Goal: Navigation & Orientation: Find specific page/section

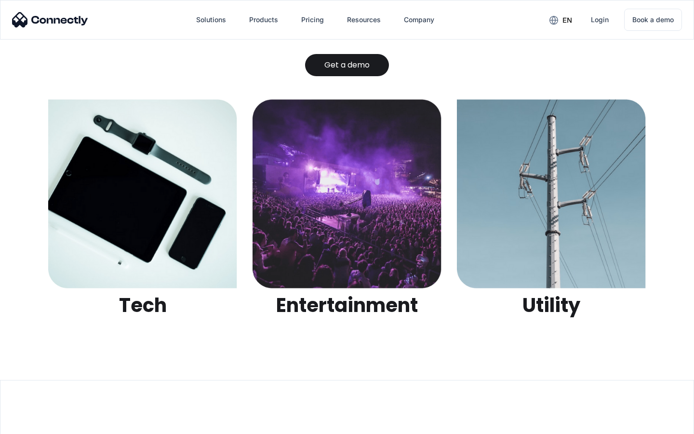
scroll to position [3042, 0]
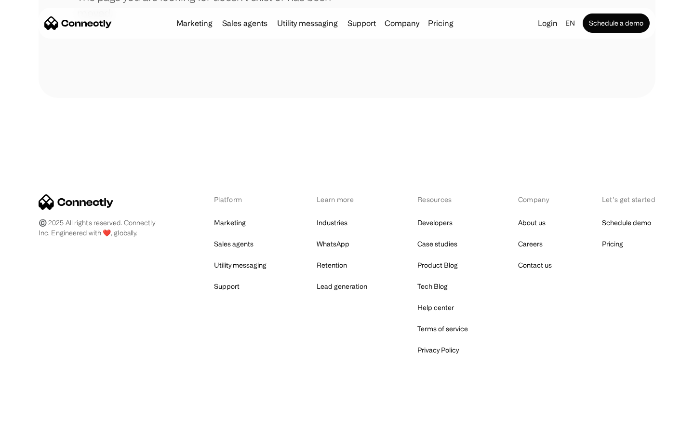
scroll to position [176, 0]
